Goal: Find contact information: Find contact information

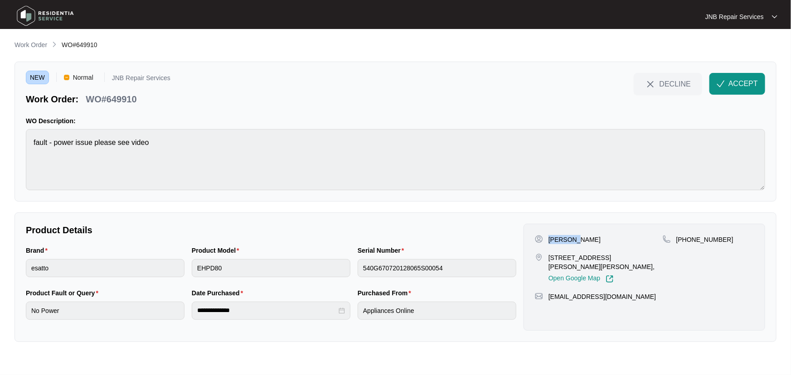
drag, startPoint x: 587, startPoint y: 239, endPoint x: 546, endPoint y: 241, distance: 40.8
click at [546, 241] on div "[PERSON_NAME]" at bounding box center [599, 239] width 128 height 9
copy p "[PERSON_NAME]"
drag, startPoint x: 567, startPoint y: 270, endPoint x: 546, endPoint y: 260, distance: 22.3
click at [546, 260] on div "[STREET_ADDRESS][PERSON_NAME][PERSON_NAME], Open Google Map" at bounding box center [599, 268] width 128 height 30
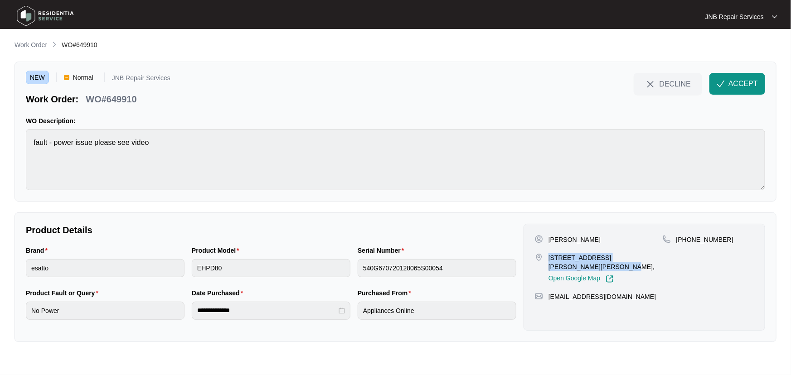
copy p "[STREET_ADDRESS][PERSON_NAME][PERSON_NAME],"
click at [694, 238] on p "[PHONE_NUMBER]" at bounding box center [704, 239] width 57 height 9
copy p "61434067188"
click at [178, 271] on div "Brand esatto Product Model EHPD80 Serial Number 540G670720128065S00054" at bounding box center [270, 267] width 497 height 43
